Goal: Information Seeking & Learning: Learn about a topic

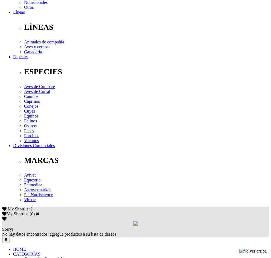
scroll to position [164, 0]
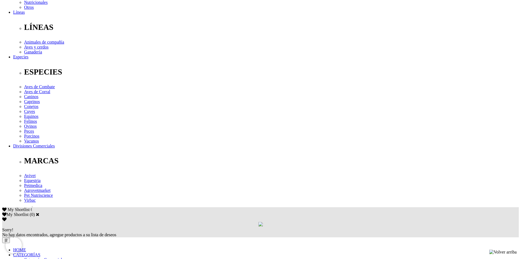
scroll to position [164, 0]
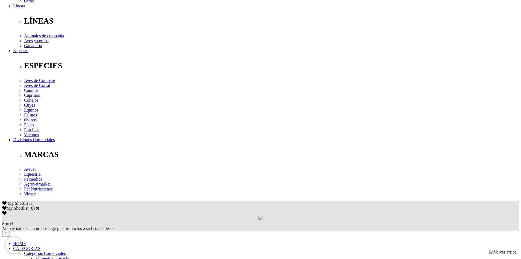
drag, startPoint x: 209, startPoint y: 100, endPoint x: 250, endPoint y: 100, distance: 40.8
